Goal: Information Seeking & Learning: Learn about a topic

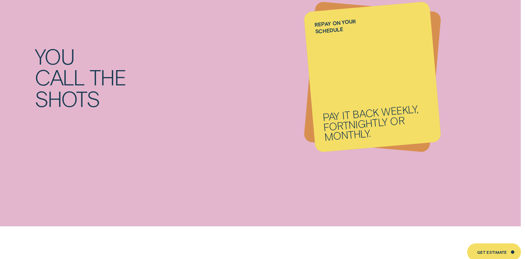
scroll to position [819, 0]
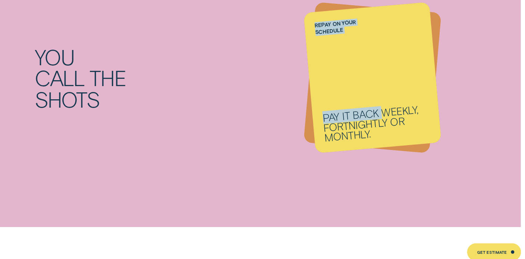
drag, startPoint x: 374, startPoint y: 94, endPoint x: 425, endPoint y: 60, distance: 61.0
click at [425, 60] on li "Repay on your schedule Pay it back weekly, fortnightly or monthly." at bounding box center [367, 72] width 116 height 130
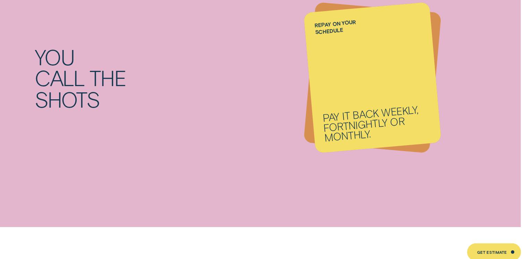
click at [237, 100] on div "You call the shots" at bounding box center [157, 72] width 204 height 59
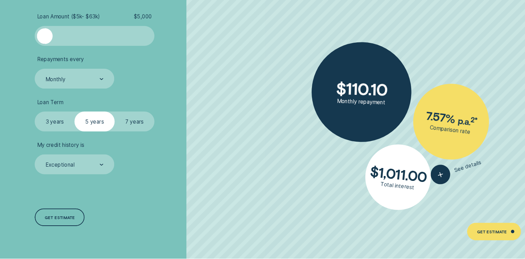
scroll to position [1279, 0]
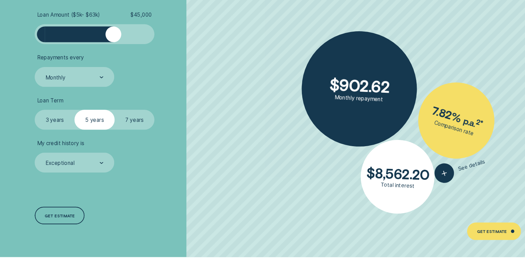
drag, startPoint x: 67, startPoint y: 53, endPoint x: 127, endPoint y: 68, distance: 62.0
click at [127, 68] on ul "Loan Amount ( $5k - $63k ) $ 45,000 Repayments every Monthly Loan Term Select L…" at bounding box center [139, 104] width 169 height 149
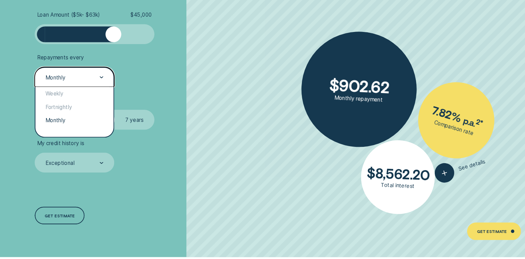
click at [124, 89] on div "Monthly" at bounding box center [91, 90] width 73 height 18
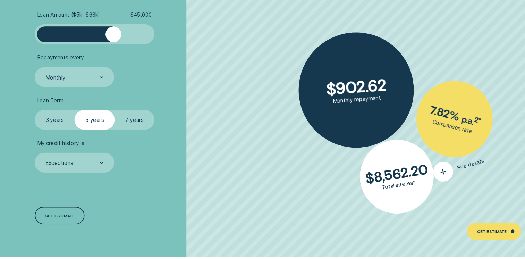
click at [440, 177] on div "button" at bounding box center [433, 177] width 23 height 23
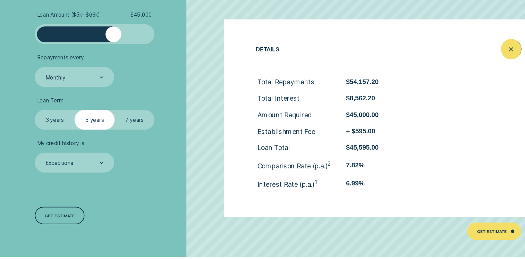
click at [499, 66] on icon "Close loan details" at bounding box center [495, 64] width 9 height 11
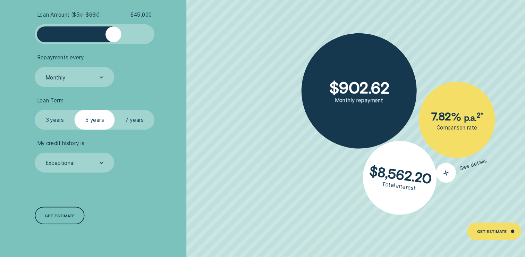
click at [433, 174] on icon "button" at bounding box center [436, 179] width 12 height 13
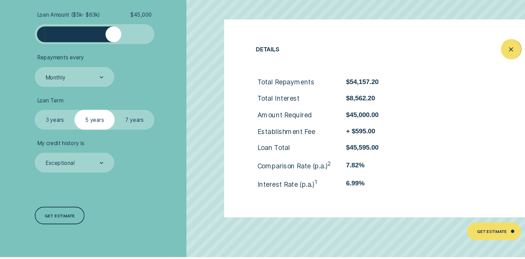
click at [494, 63] on line "Close loan details" at bounding box center [495, 64] width 3 height 3
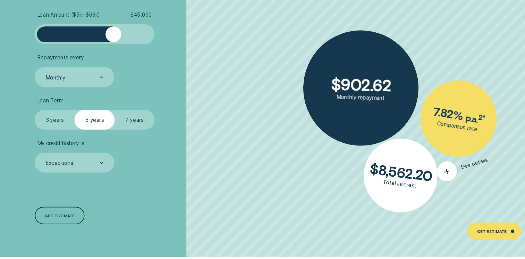
click at [437, 182] on div "button" at bounding box center [436, 177] width 23 height 23
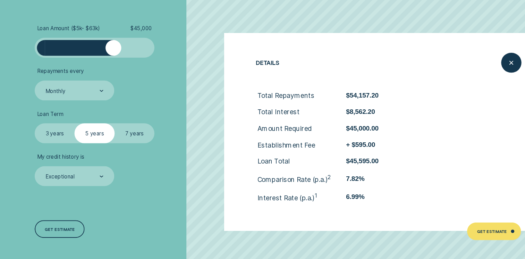
scroll to position [1283, 0]
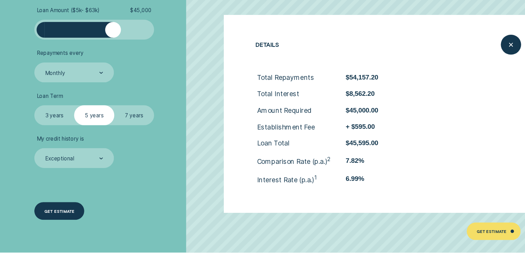
click at [69, 213] on div "Get estimate" at bounding box center [78, 214] width 28 height 3
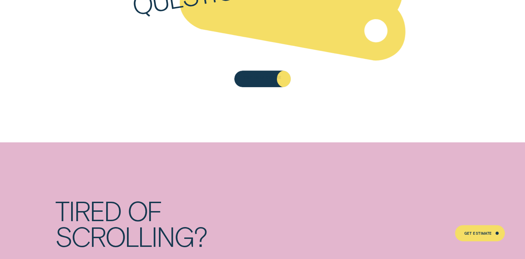
scroll to position [3180, 0]
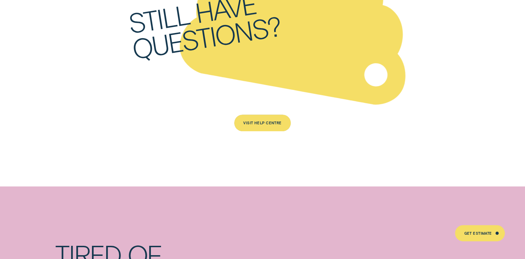
click at [262, 121] on div "Visit Help Centre" at bounding box center [262, 122] width 38 height 3
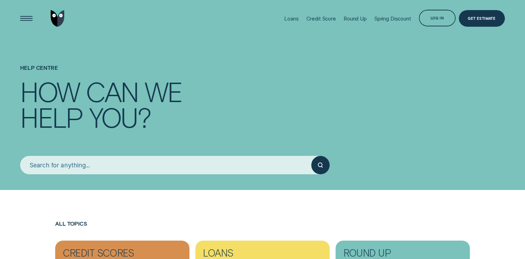
click at [157, 169] on input "search" at bounding box center [165, 165] width 291 height 18
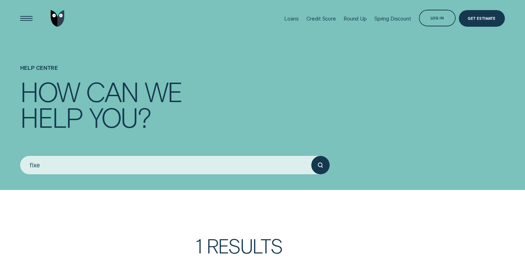
type input "fixe"
click at [311, 156] on button "submit" at bounding box center [320, 165] width 18 height 18
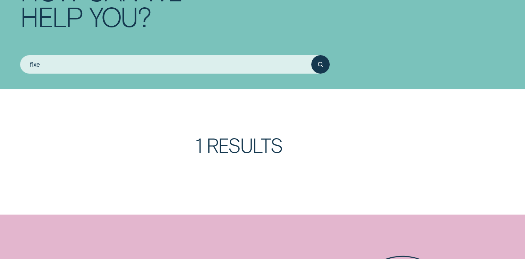
scroll to position [101, 0]
click at [322, 62] on icon "submit" at bounding box center [320, 63] width 5 height 5
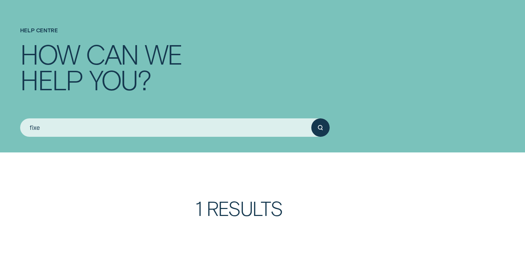
scroll to position [31, 0]
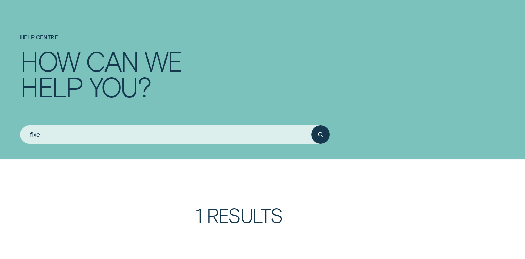
click at [319, 132] on icon "submit" at bounding box center [320, 134] width 5 height 5
click at [311, 125] on button "submit" at bounding box center [320, 134] width 18 height 18
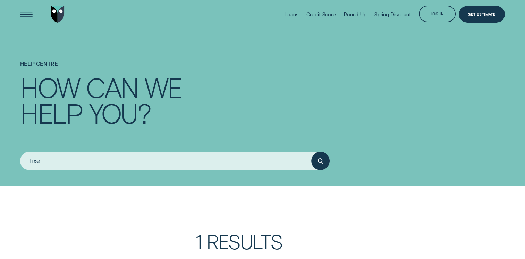
scroll to position [2, 0]
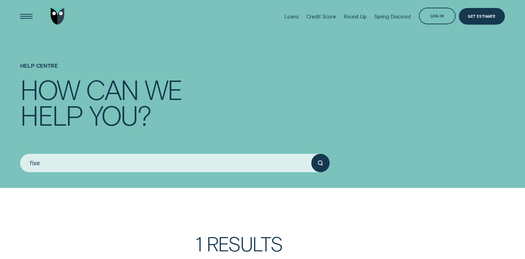
click at [237, 163] on input "fixe" at bounding box center [165, 163] width 291 height 18
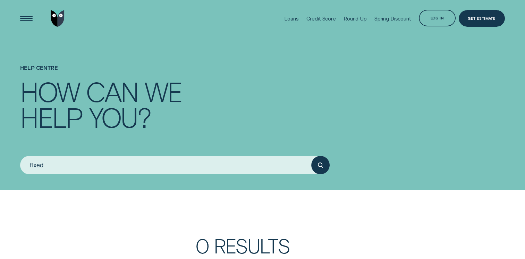
type input "fixed"
click at [286, 21] on div "Loans" at bounding box center [291, 18] width 14 height 7
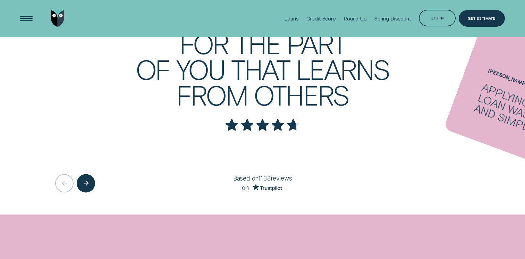
scroll to position [1197, 0]
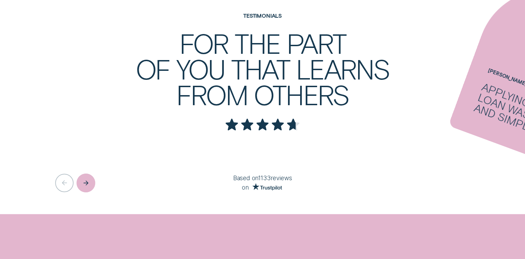
click at [84, 176] on div "Next button" at bounding box center [86, 182] width 19 height 19
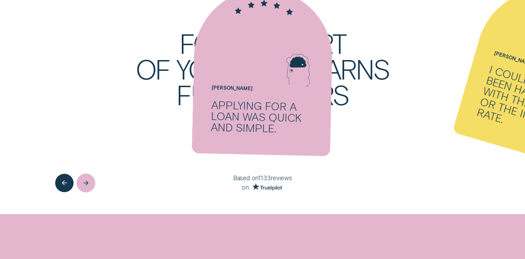
click at [84, 176] on div "Next button" at bounding box center [86, 182] width 19 height 19
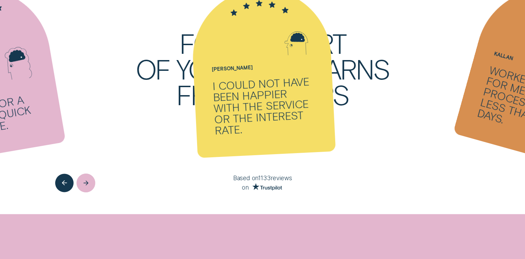
click at [84, 176] on div "Next button" at bounding box center [86, 182] width 19 height 19
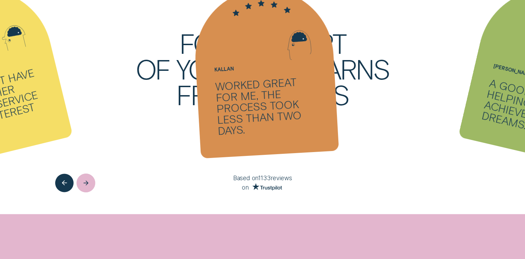
click at [84, 176] on div "Next button" at bounding box center [86, 182] width 19 height 19
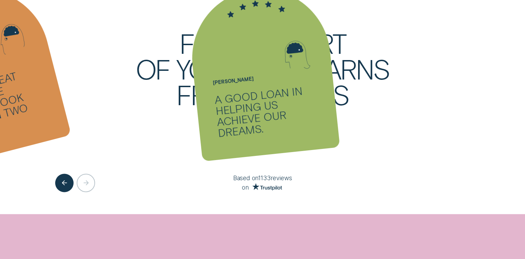
click at [84, 176] on div at bounding box center [87, 182] width 64 height 18
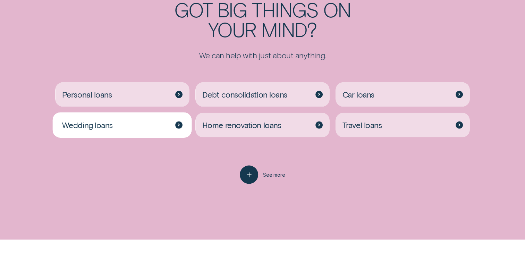
scroll to position [1471, 0]
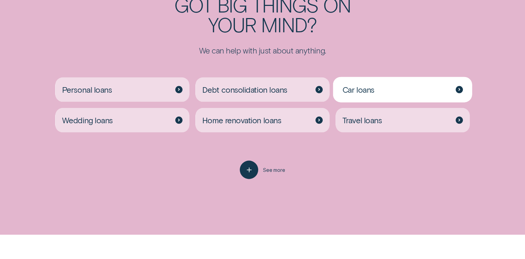
click at [372, 92] on span "Car loans" at bounding box center [358, 90] width 32 height 10
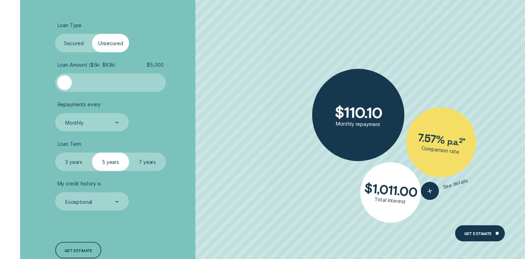
scroll to position [1290, 0]
